Goal: Task Accomplishment & Management: Manage account settings

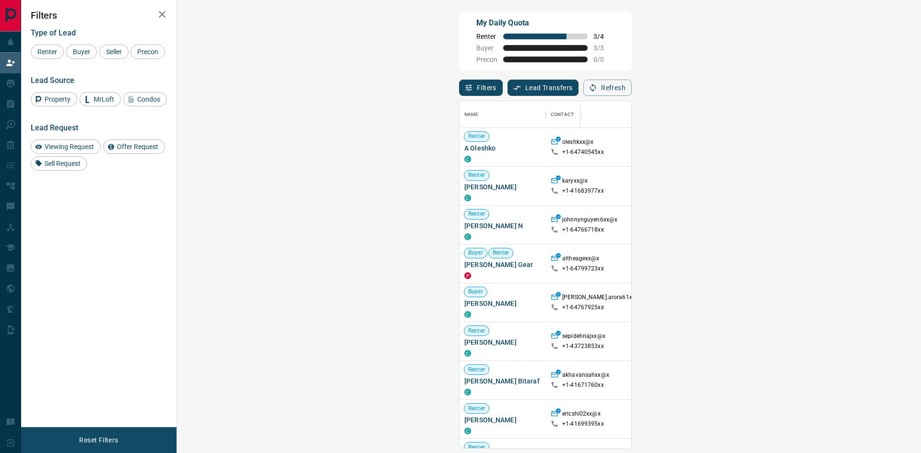
scroll to position [340, 716]
click at [830, 148] on span "Viewing Request ( 2 )" at bounding box center [856, 147] width 53 height 7
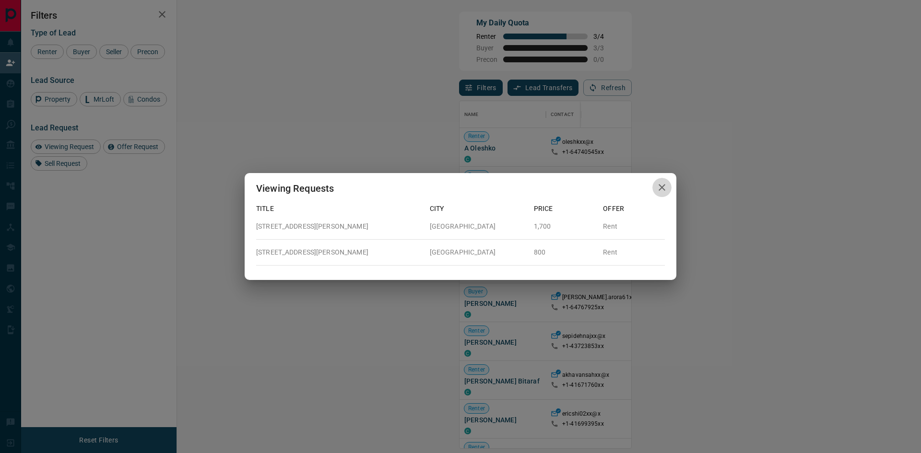
click at [660, 187] on icon "button" at bounding box center [662, 188] width 12 height 12
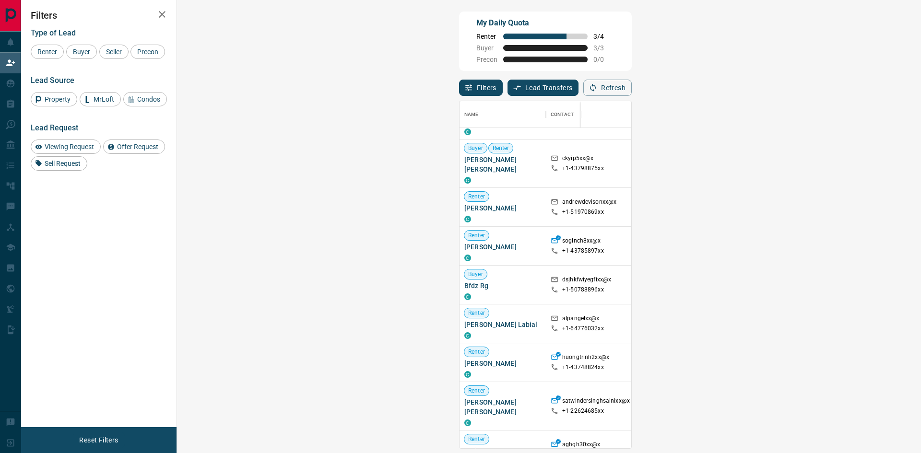
scroll to position [480, 0]
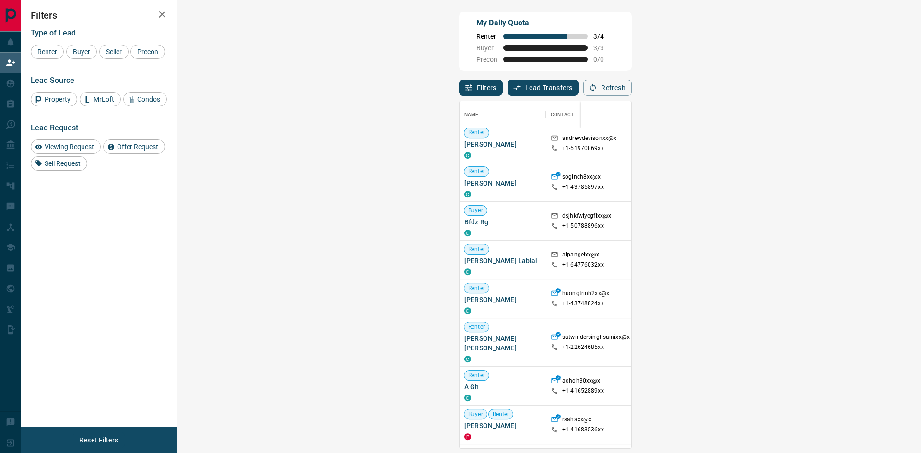
click at [875, 296] on strong "( 1 )" at bounding box center [878, 299] width 7 height 7
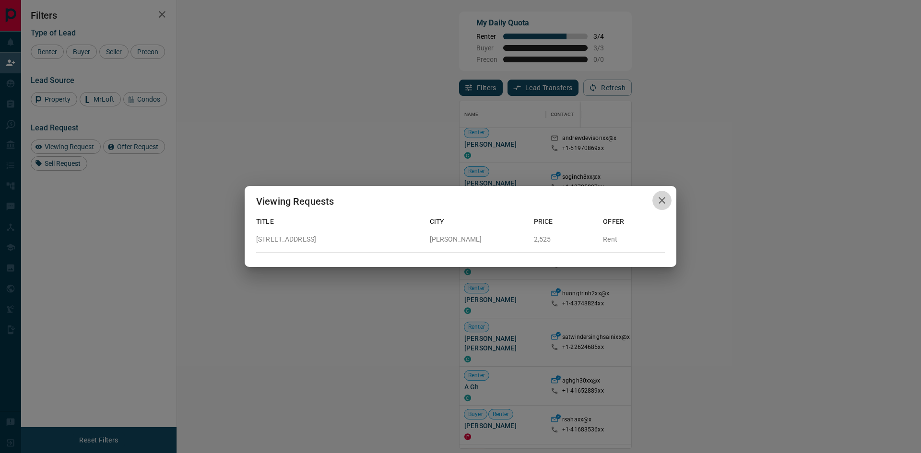
click at [664, 197] on icon "button" at bounding box center [662, 201] width 12 height 12
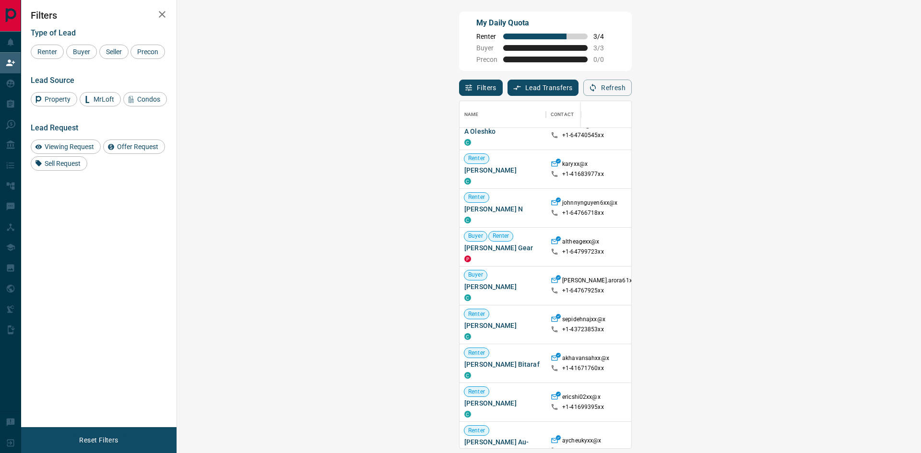
scroll to position [0, 0]
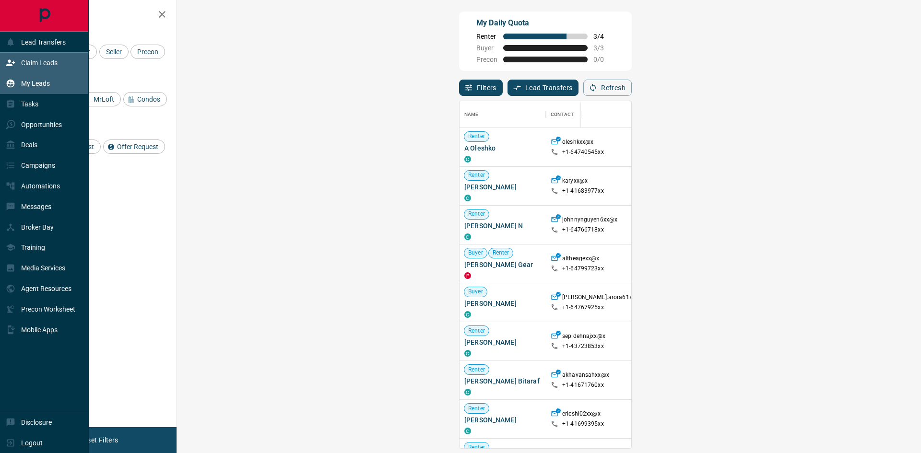
click at [18, 80] on div "My Leads" at bounding box center [28, 84] width 44 height 16
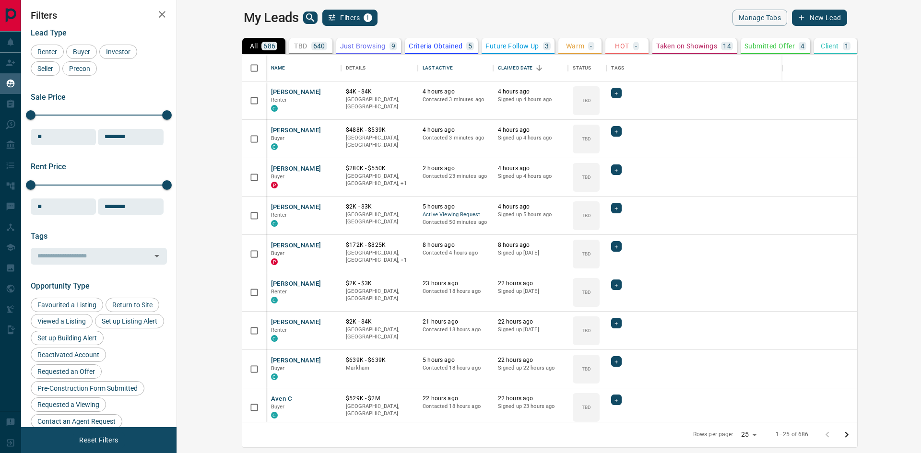
scroll to position [360, 733]
click at [305, 14] on icon "search button" at bounding box center [311, 18] width 12 height 12
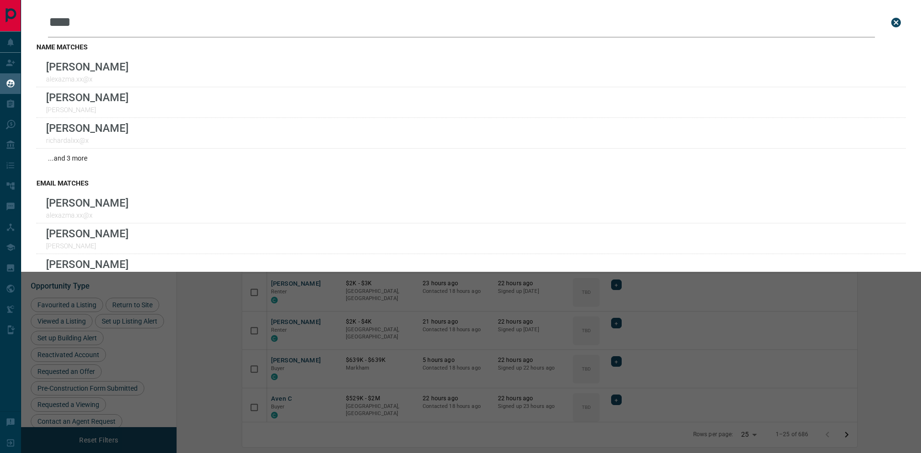
click at [95, 23] on input "****" at bounding box center [461, 23] width 827 height 30
type input "*"
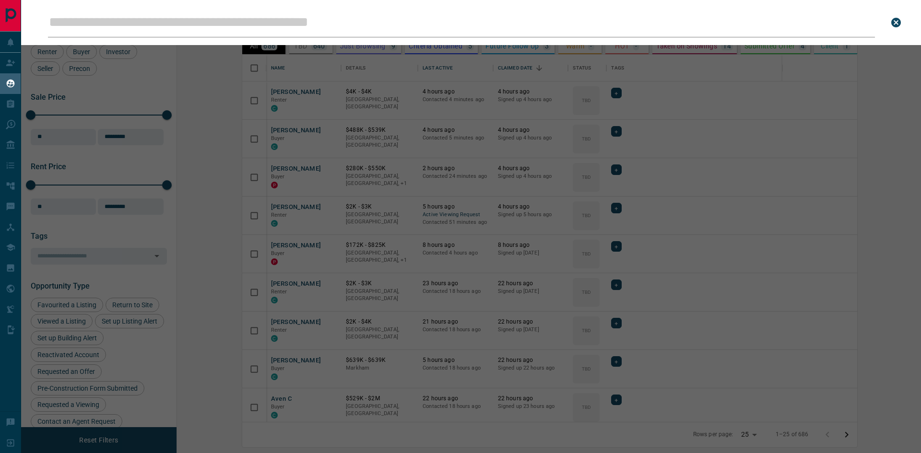
click at [900, 22] on icon "close search bar" at bounding box center [896, 23] width 10 height 10
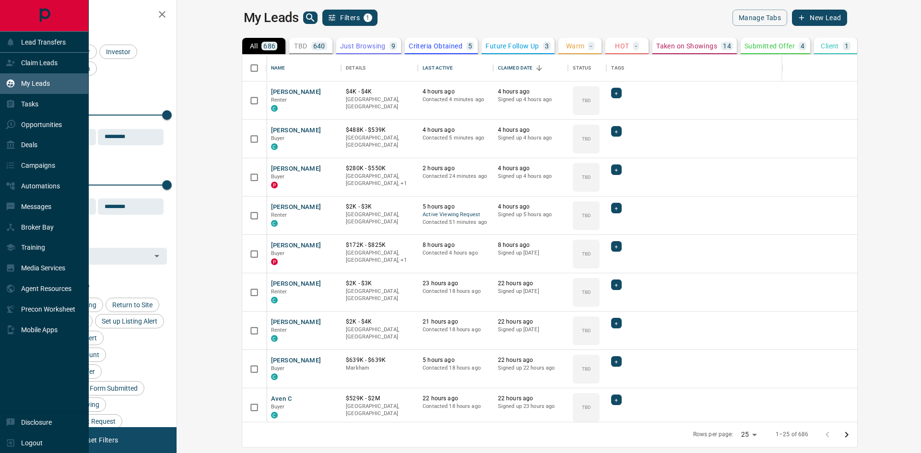
click at [46, 85] on p "My Leads" at bounding box center [35, 84] width 29 height 8
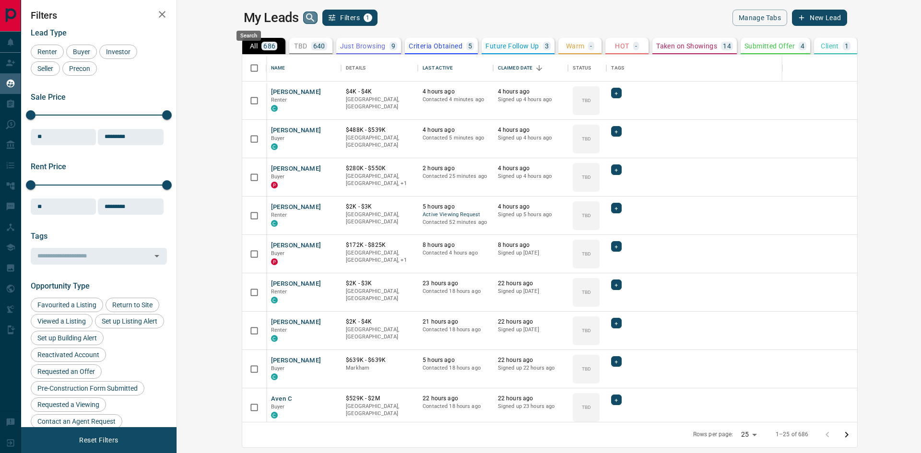
click at [305, 17] on icon "search button" at bounding box center [311, 18] width 12 height 12
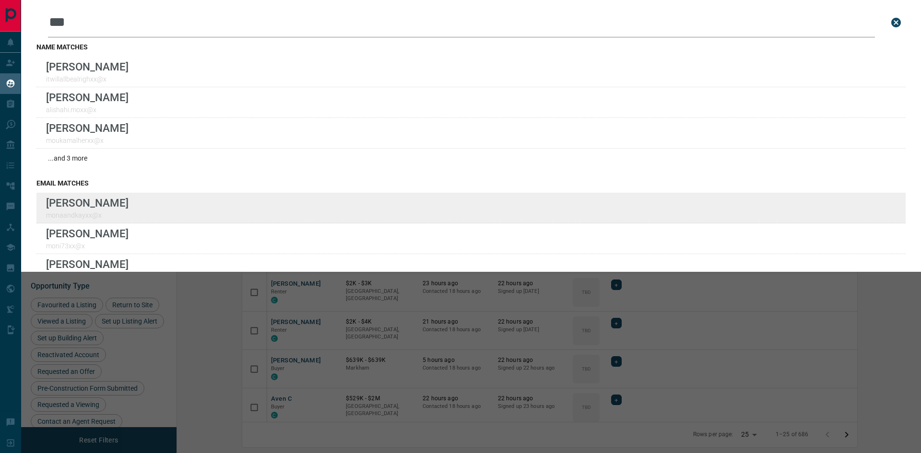
type input "***"
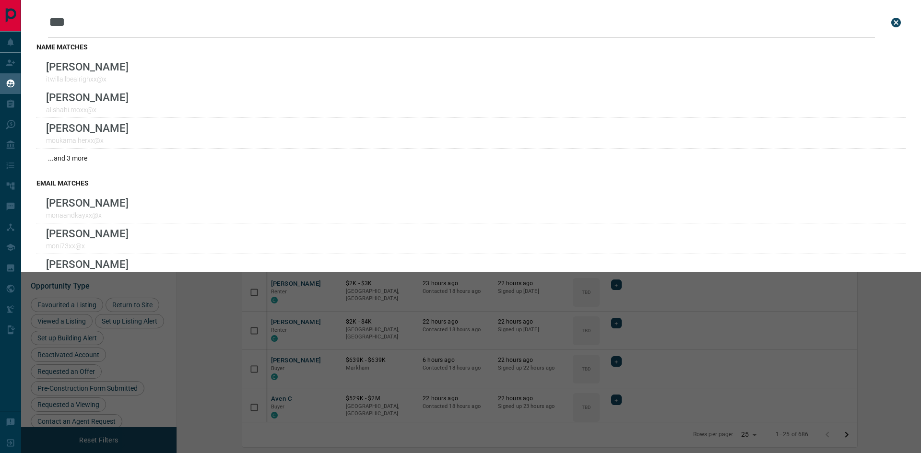
click at [891, 24] on icon "close search bar" at bounding box center [896, 23] width 10 height 10
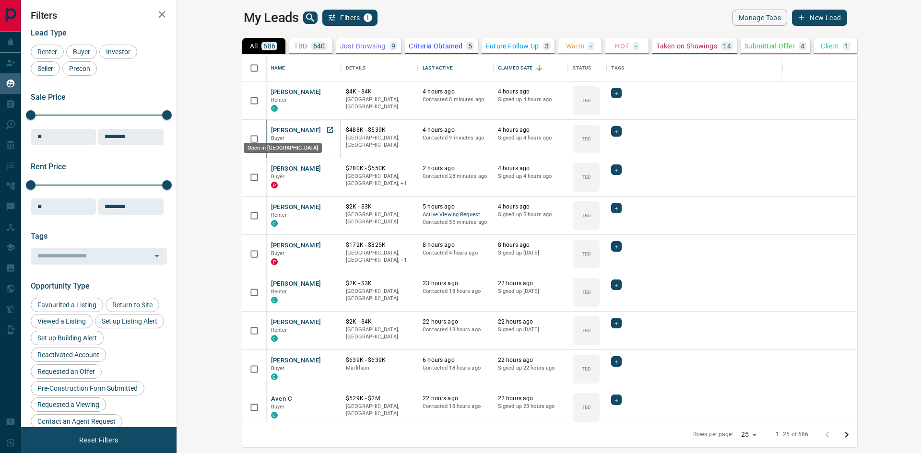
click at [326, 129] on icon "Open in New Tab" at bounding box center [330, 130] width 8 height 8
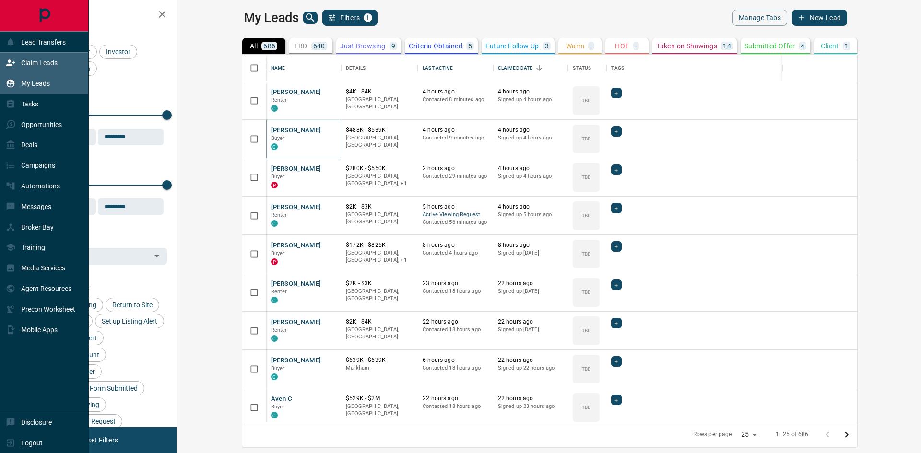
click at [12, 65] on icon at bounding box center [10, 63] width 9 height 6
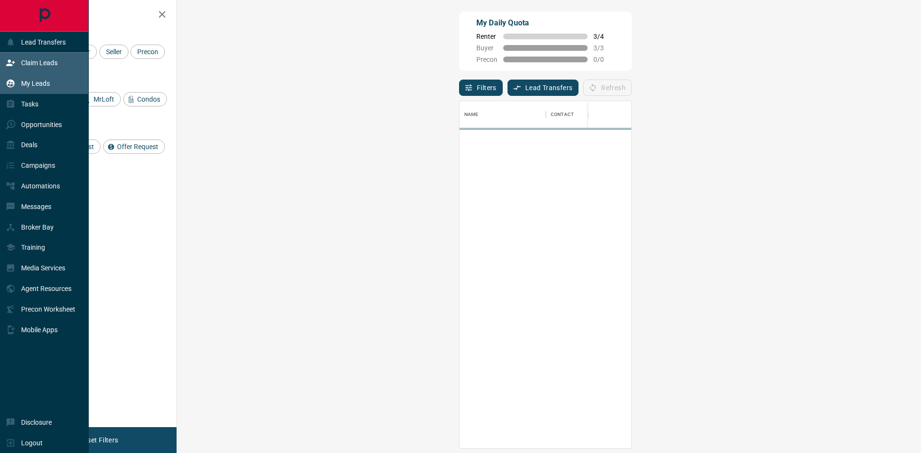
scroll to position [340, 716]
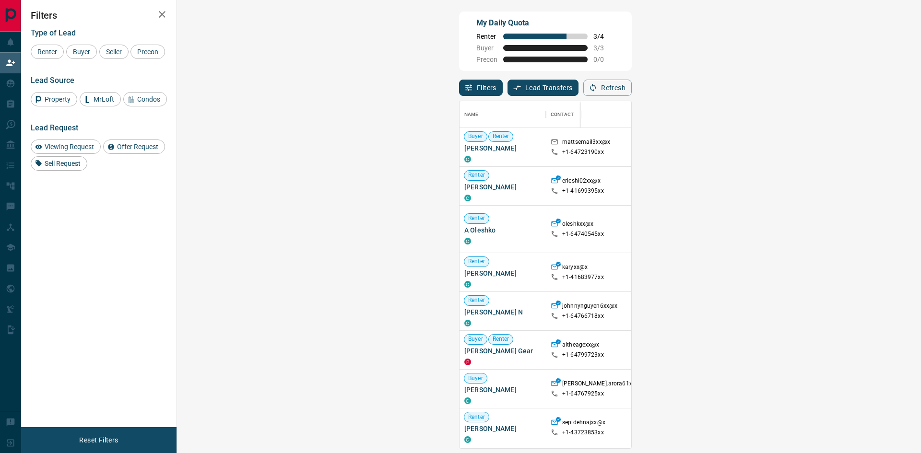
click at [830, 236] on span "Offer Request ( 1 )" at bounding box center [852, 236] width 44 height 7
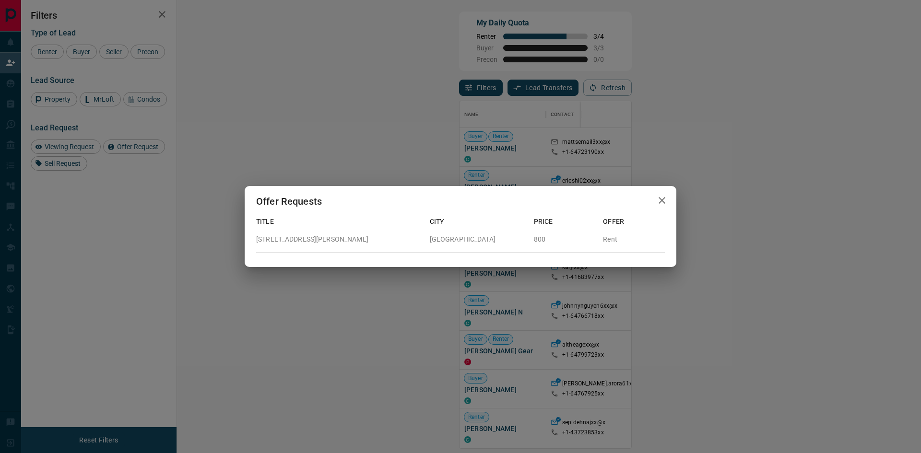
click at [662, 197] on icon "button" at bounding box center [662, 201] width 12 height 12
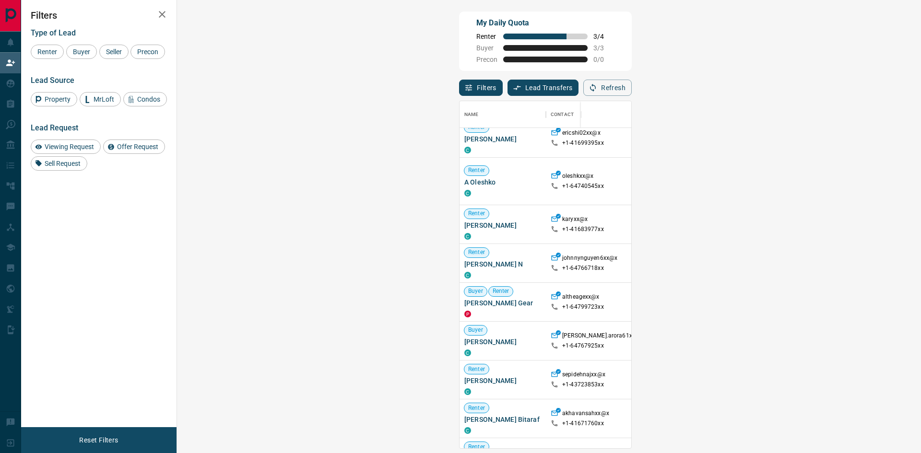
scroll to position [0, 0]
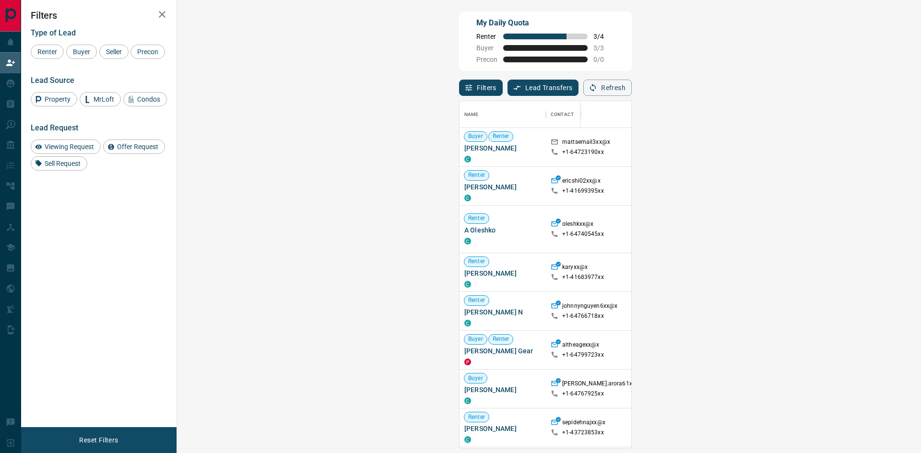
click at [875, 225] on strong "( 2 )" at bounding box center [878, 222] width 7 height 7
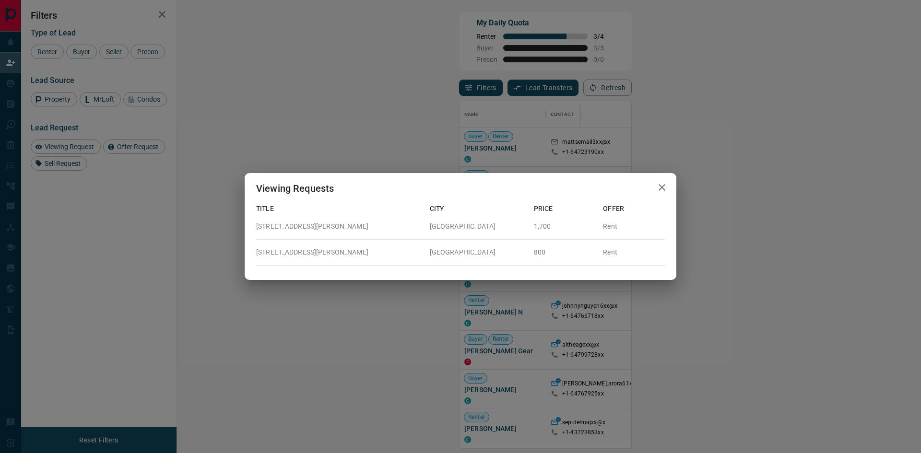
click at [665, 188] on icon "button" at bounding box center [662, 188] width 12 height 12
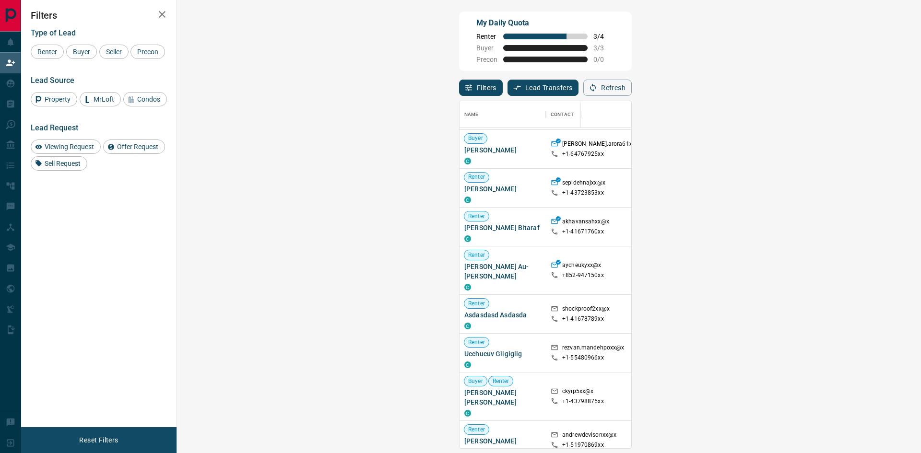
scroll to position [432, 0]
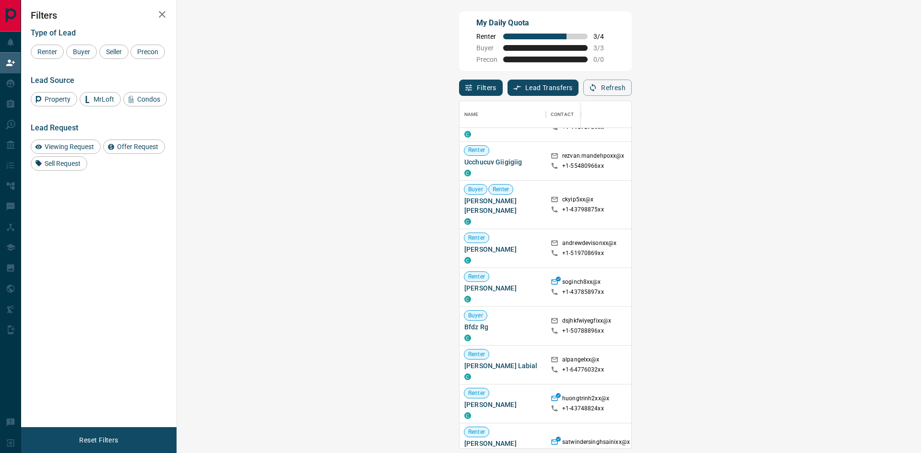
click at [830, 401] on span "Viewing Request ( 1 )" at bounding box center [856, 404] width 53 height 7
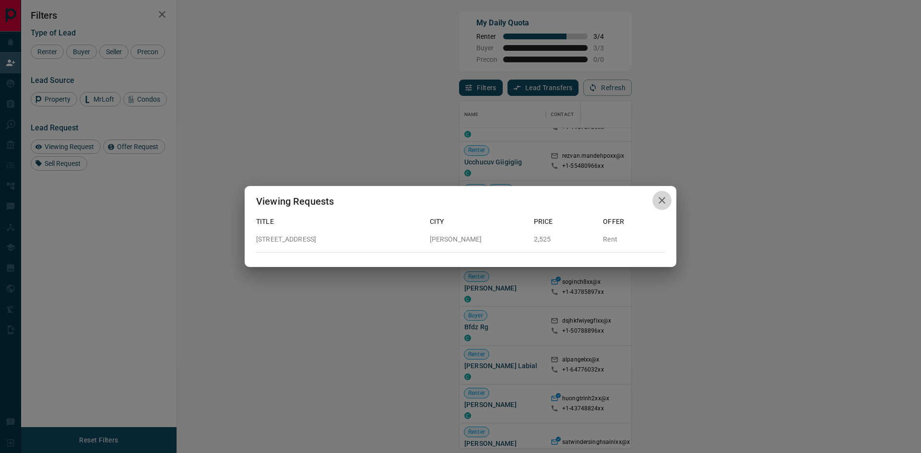
click at [663, 205] on icon "button" at bounding box center [662, 201] width 12 height 12
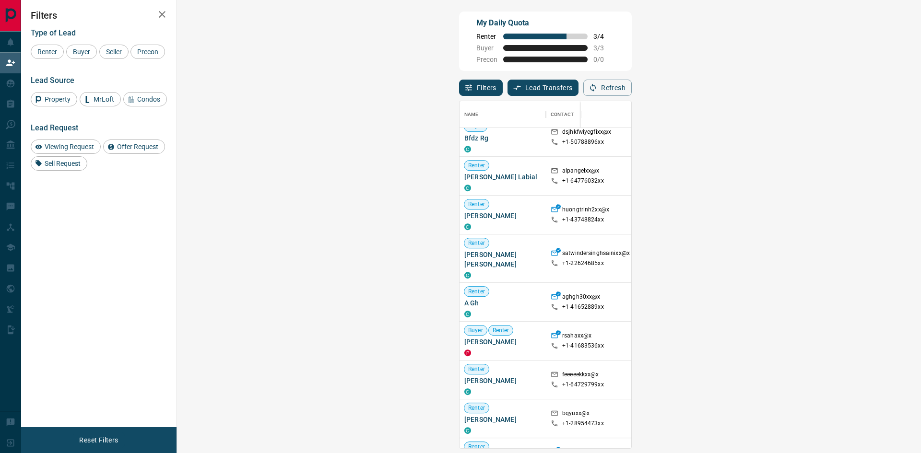
scroll to position [582, 0]
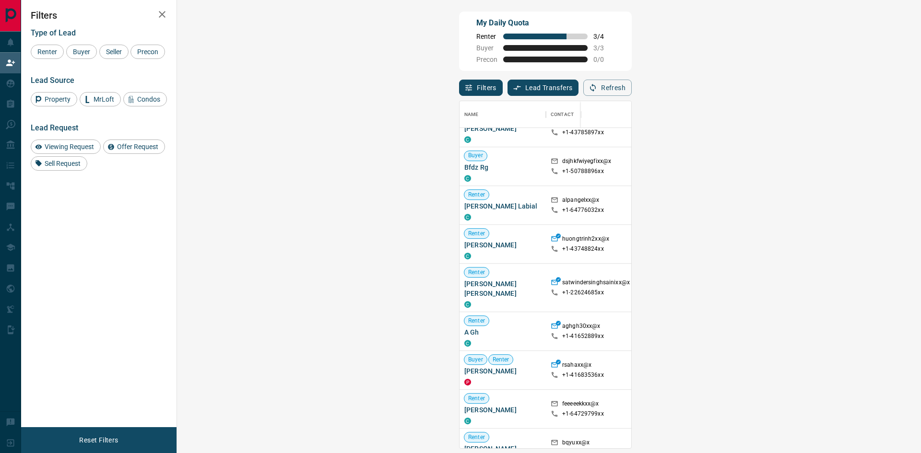
click at [875, 241] on strong "( 1 )" at bounding box center [878, 244] width 7 height 7
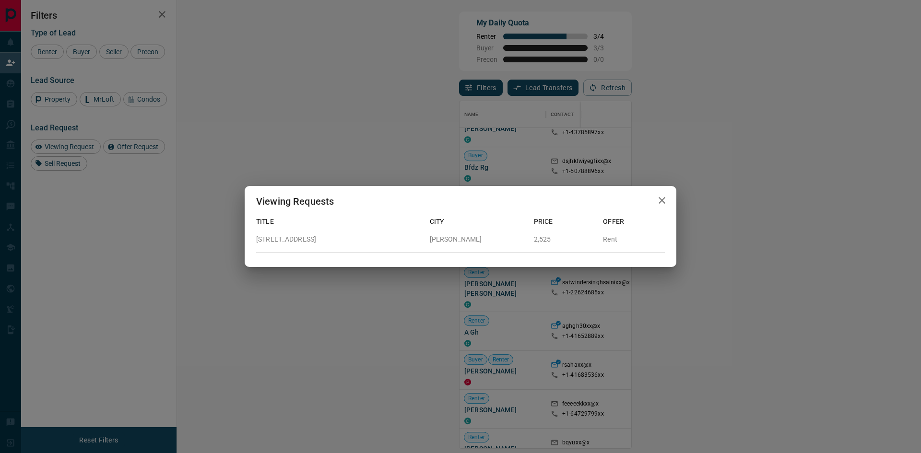
click at [659, 201] on icon "button" at bounding box center [662, 201] width 12 height 12
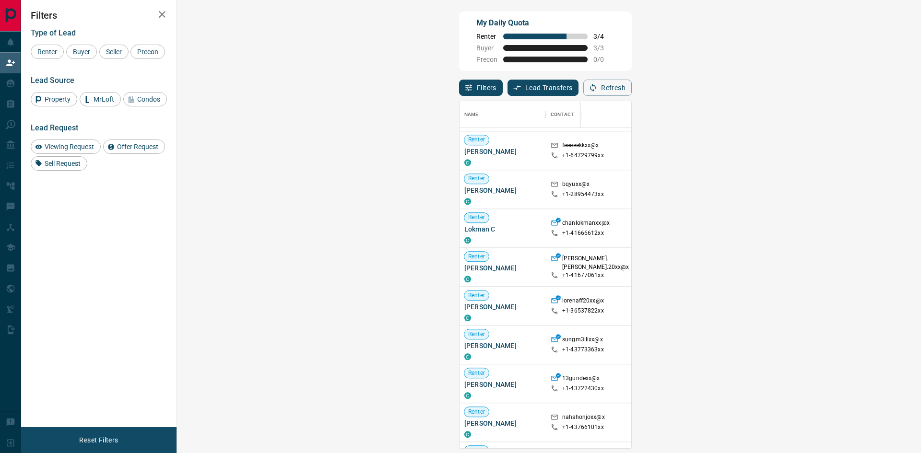
scroll to position [932, 0]
